Goal: Transaction & Acquisition: Book appointment/travel/reservation

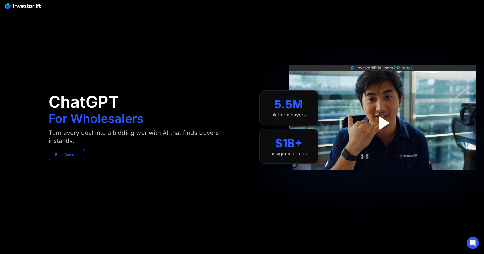
click at [66, 159] on link "Book Demo ➢" at bounding box center [67, 154] width 36 height 11
click at [56, 151] on link "Book Demo ➢" at bounding box center [67, 154] width 36 height 11
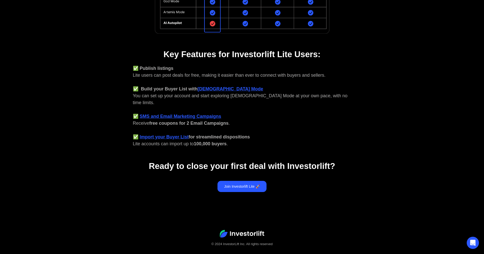
scroll to position [168, 0]
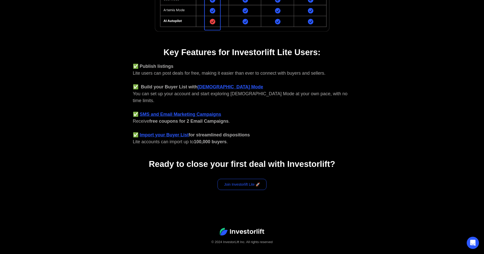
click at [230, 179] on link "Join Investorlift Lite 🚀" at bounding box center [241, 184] width 49 height 11
